Goal: Navigation & Orientation: Go to known website

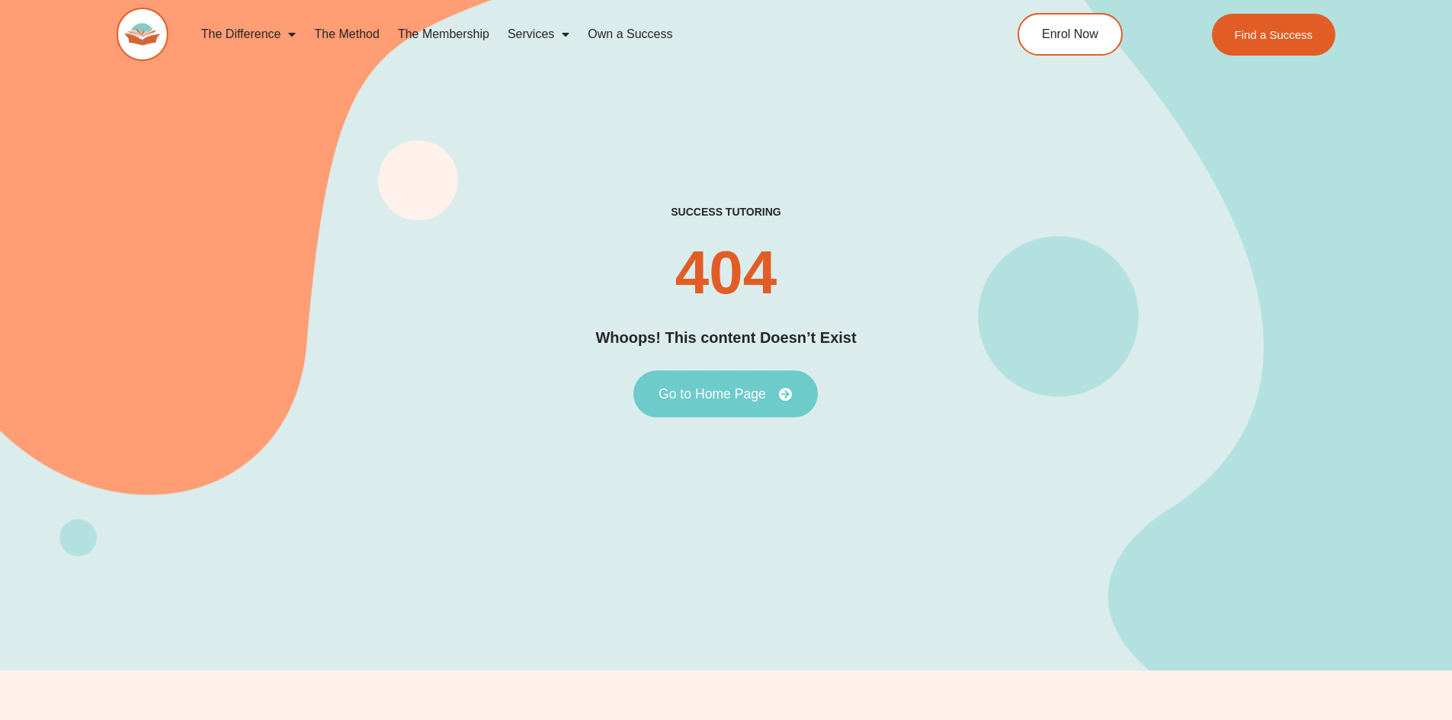
click at [716, 393] on span "Go to Home Page" at bounding box center [712, 394] width 107 height 14
